Goal: Transaction & Acquisition: Obtain resource

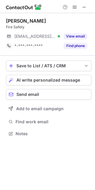
scroll to position [129, 95]
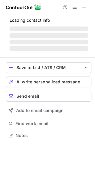
scroll to position [131, 95]
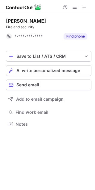
scroll to position [120, 95]
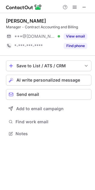
scroll to position [129, 95]
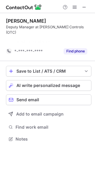
scroll to position [120, 95]
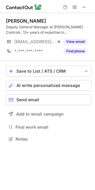
scroll to position [135, 95]
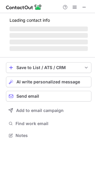
scroll to position [135, 95]
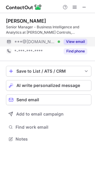
click at [71, 38] on div "View email" at bounding box center [73, 42] width 27 height 10
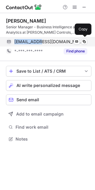
drag, startPoint x: 12, startPoint y: 41, endPoint x: 40, endPoint y: 41, distance: 27.3
click at [40, 41] on div "jvdeshpande@gmail.com Verified Send email Copy" at bounding box center [46, 42] width 81 height 10
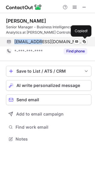
copy div "jvdeshpande"
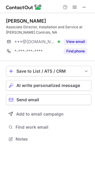
scroll to position [135, 95]
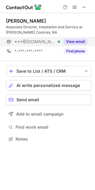
click at [73, 45] on div "View email" at bounding box center [73, 42] width 27 height 10
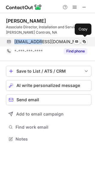
drag, startPoint x: 14, startPoint y: 43, endPoint x: 41, endPoint y: 44, distance: 27.6
click at [41, 44] on div "sbrophy0617@gmail.com Verified Send email Copy" at bounding box center [46, 42] width 81 height 10
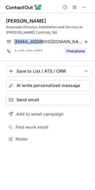
copy span "sbrophy0617"
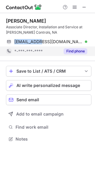
click at [64, 50] on button "Find phone" at bounding box center [74, 51] width 23 height 6
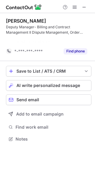
scroll to position [125, 95]
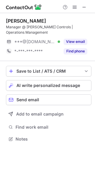
scroll to position [135, 95]
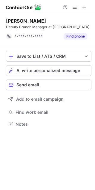
scroll to position [120, 95]
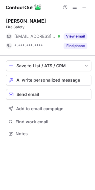
scroll to position [129, 95]
